Goal: Information Seeking & Learning: Learn about a topic

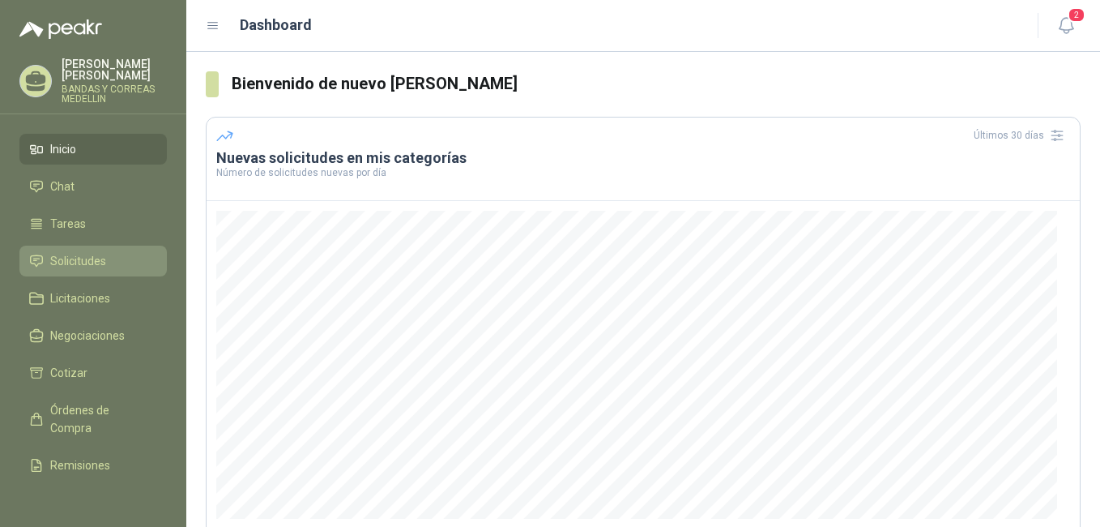
click at [79, 254] on span "Solicitudes" at bounding box center [78, 261] width 56 height 18
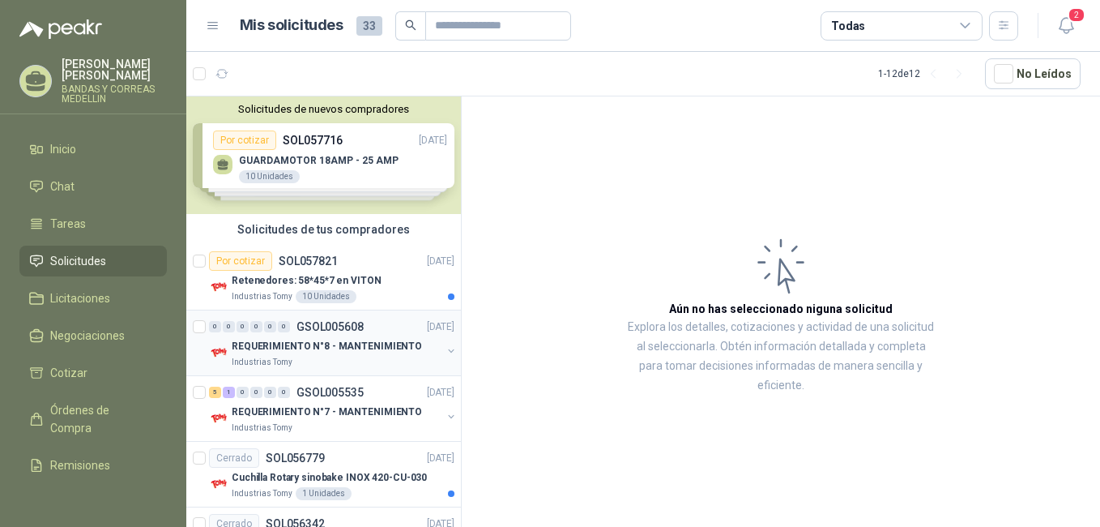
click at [314, 348] on p "REQUERIMIENTO N°8 - MANTENIMIENTO" at bounding box center [327, 346] width 190 height 15
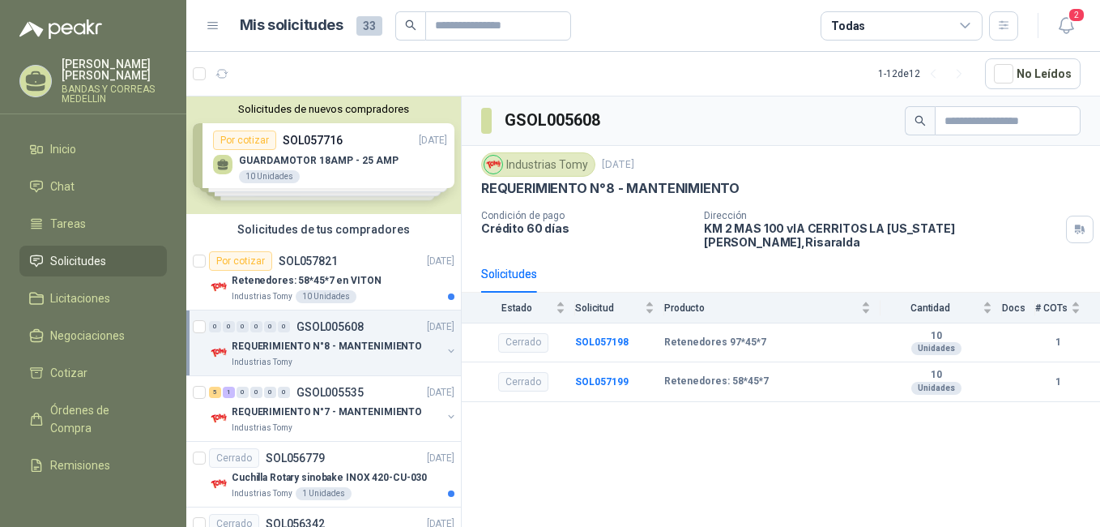
click at [354, 342] on p "REQUERIMIENTO N°8 - MANTENIMIENTO" at bounding box center [327, 346] width 190 height 15
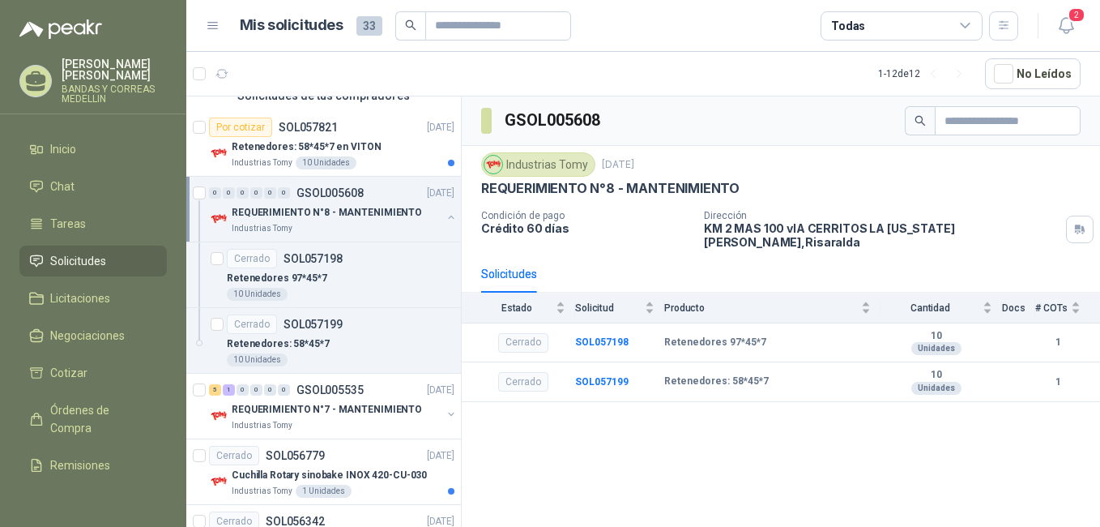
scroll to position [162, 0]
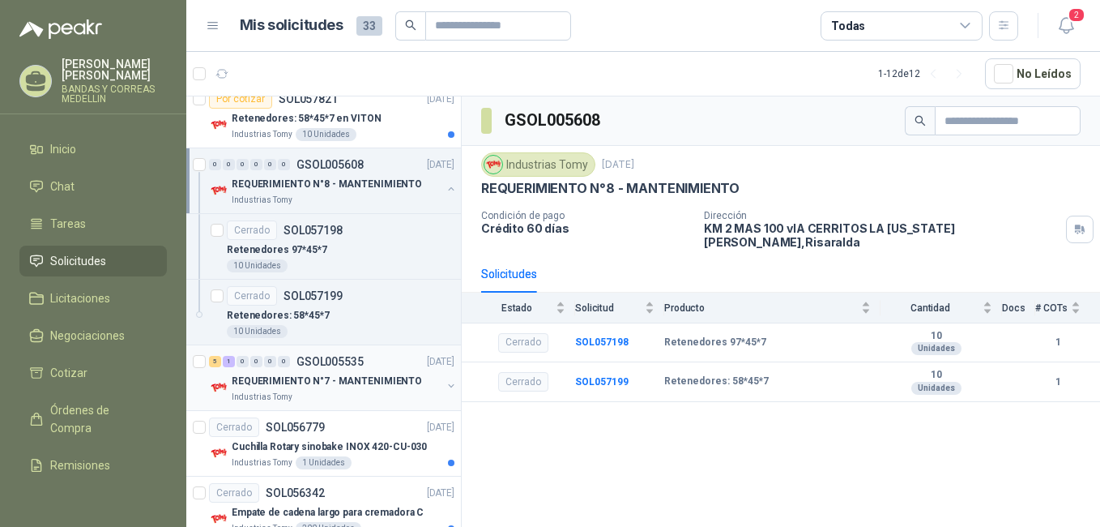
click at [335, 375] on p "REQUERIMIENTO N°7 - MANTENIMIENTO" at bounding box center [327, 381] width 190 height 15
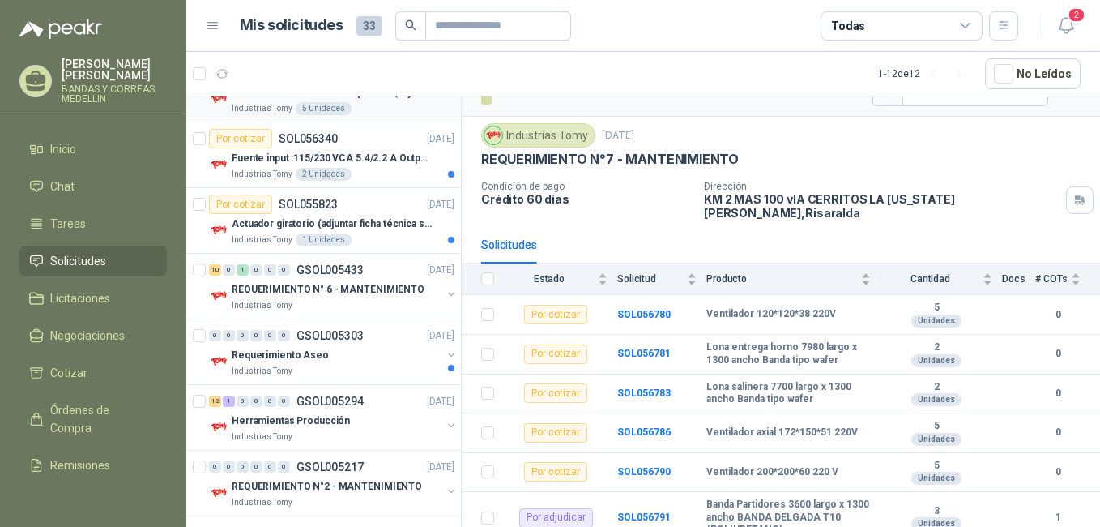
scroll to position [648, 0]
click at [351, 282] on p "REQUERIMIENTO N° 6 - MANTENIMIENTO" at bounding box center [328, 288] width 193 height 15
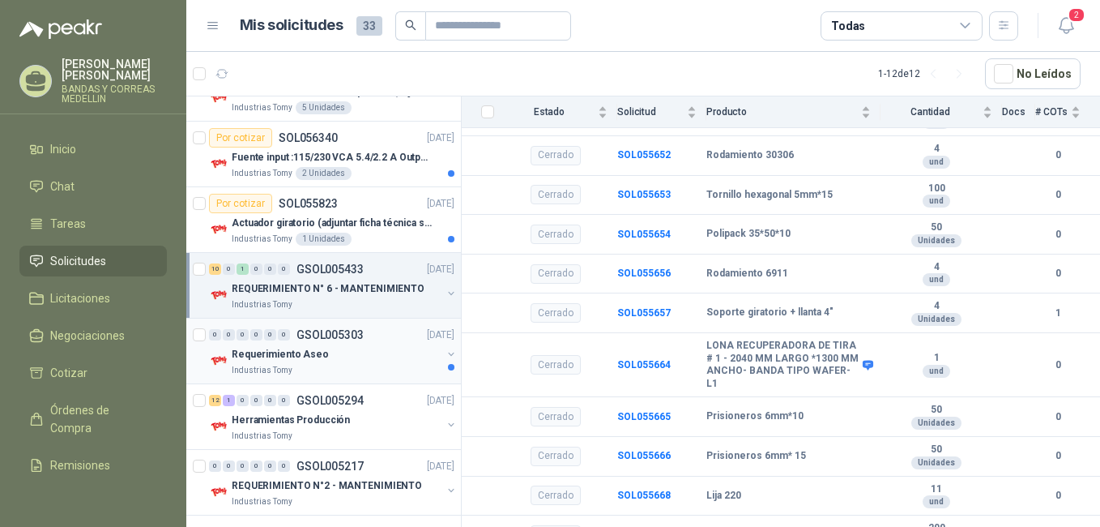
scroll to position [654, 0]
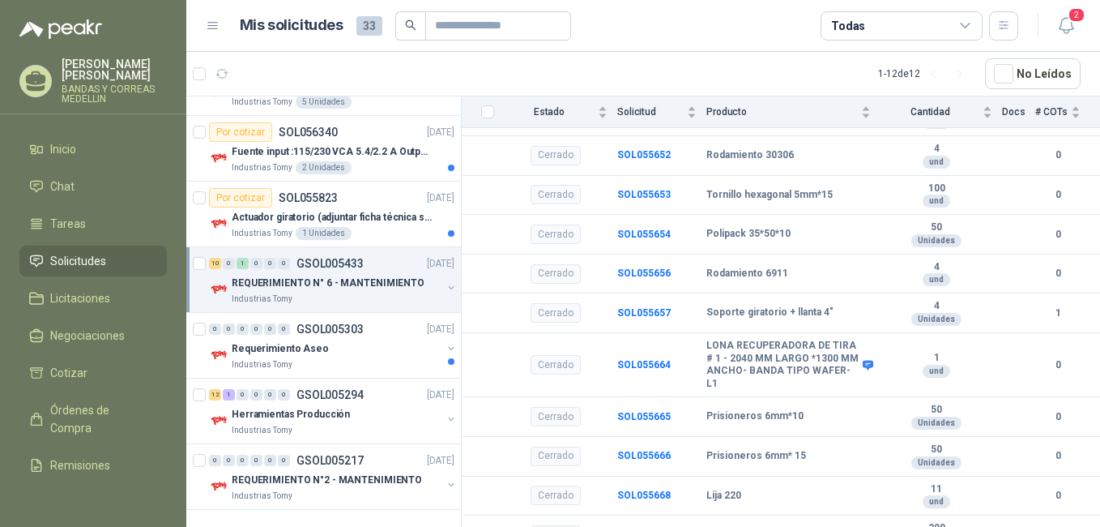
click at [370, 280] on p "REQUERIMIENTO N° 6 - MANTENIMIENTO" at bounding box center [328, 282] width 193 height 15
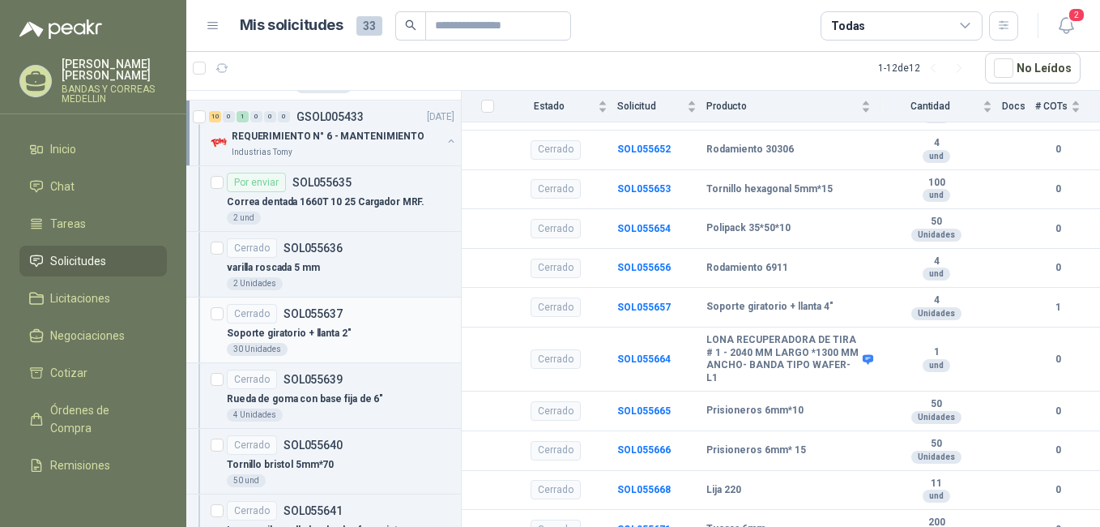
scroll to position [816, 0]
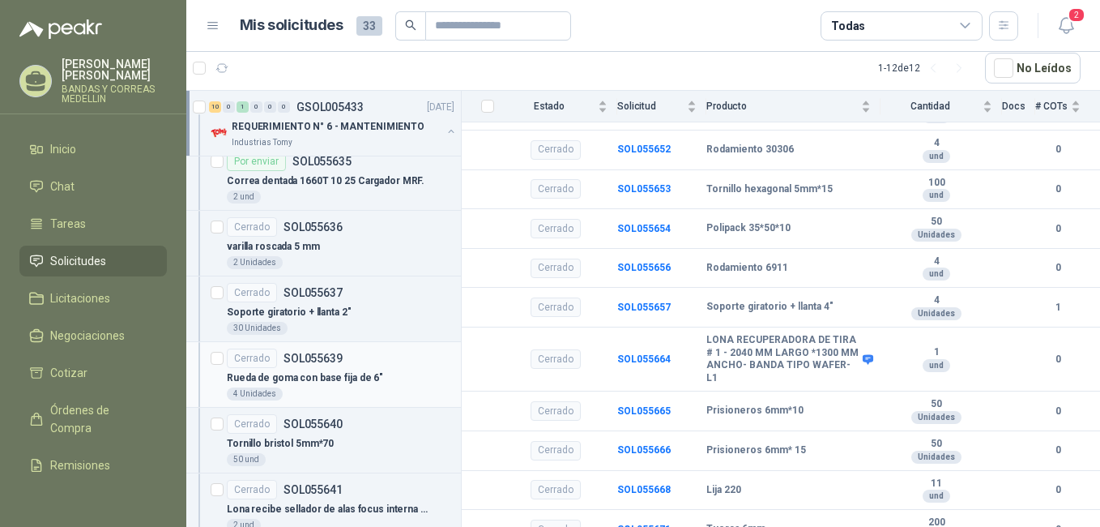
click at [340, 378] on p "Rueda de goma con base fija de 6"" at bounding box center [305, 377] width 156 height 15
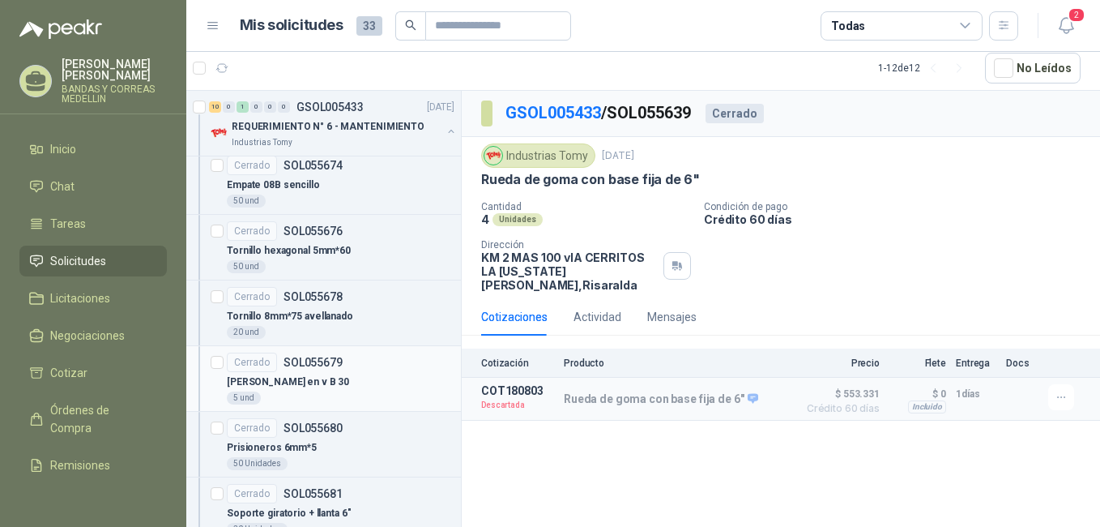
scroll to position [2193, 0]
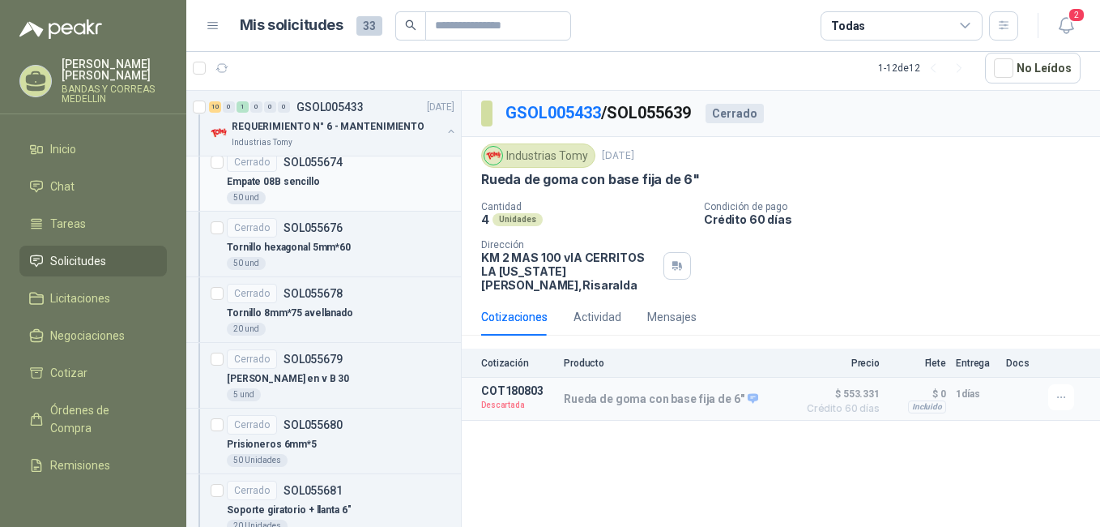
click at [290, 185] on p "Empate 08B sencillo" at bounding box center [273, 181] width 93 height 15
